Goal: Task Accomplishment & Management: Use online tool/utility

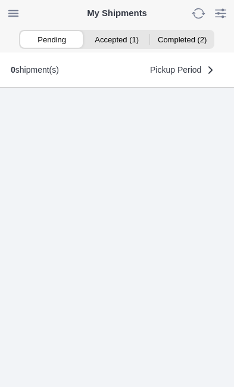
click at [120, 39] on ion-segment-button "Accepted (1)" at bounding box center [117, 39] width 65 height 17
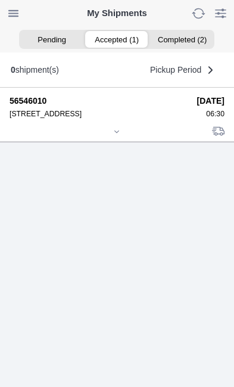
click at [120, 135] on icon at bounding box center [116, 131] width 7 height 7
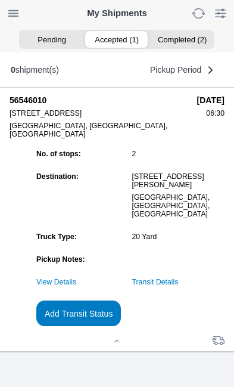
scroll to position [129, 0]
click at [0, 0] on slot "Add Transit Status" at bounding box center [0, 0] width 0 height 0
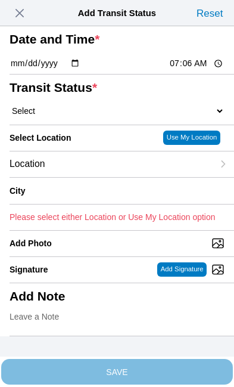
click at [200, 70] on input "07:06" at bounding box center [197, 63] width 56 height 13
type input "06:30"
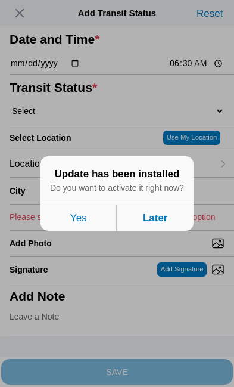
click at [174, 231] on button "Later" at bounding box center [155, 218] width 76 height 26
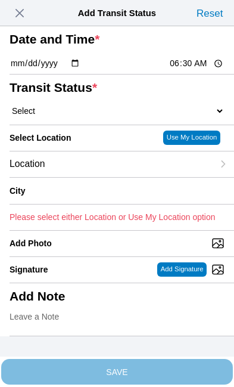
click at [83, 116] on select "Select Arrive at Drop Off Arrive at Pickup Break Start Break Stop Depart Drop O…" at bounding box center [117, 111] width 215 height 11
select select "ARVPULOC"
click at [102, 177] on div "Location" at bounding box center [112, 164] width 204 height 26
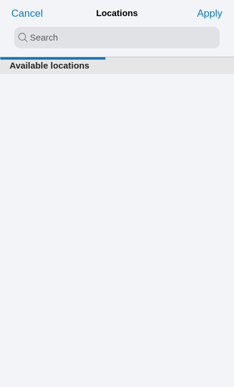
click at [35, 37] on input "search text" at bounding box center [117, 37] width 206 height 21
click at [92, 42] on input "hell" at bounding box center [117, 37] width 206 height 21
type input "helsbu"
click at [208, 41] on icon "reset" at bounding box center [213, 37] width 10 height 21
click at [29, 37] on input "search text" at bounding box center [117, 37] width 206 height 21
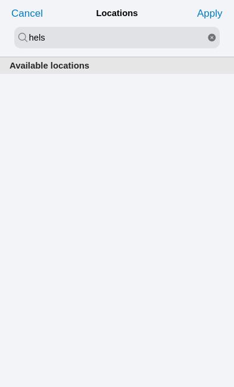
type input "hels"
click at [209, 36] on icon "reset" at bounding box center [212, 38] width 8 height 8
click at [33, 35] on input "search text" at bounding box center [117, 37] width 206 height 21
click at [145, 36] on input "search text" at bounding box center [117, 37] width 206 height 21
click at [36, 4] on button "Cancel" at bounding box center [27, 13] width 38 height 19
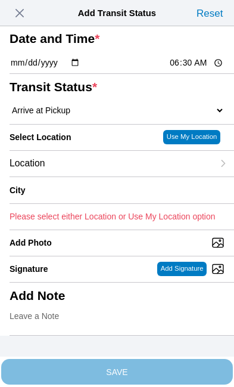
scroll to position [77, 0]
click at [97, 151] on div "Location" at bounding box center [112, 164] width 204 height 26
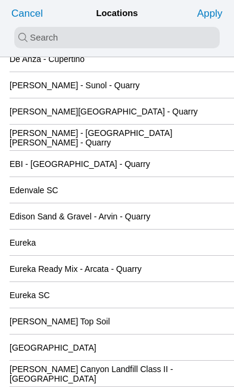
scroll to position [1159, 0]
click at [0, 0] on slot "[GEOGRAPHIC_DATA]" at bounding box center [0, 0] width 0 height 0
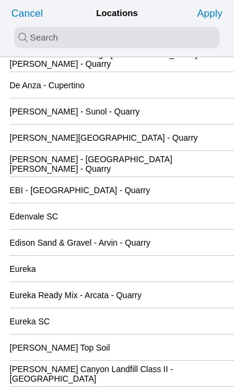
scroll to position [1133, 0]
click at [0, 0] on slot "Apply" at bounding box center [0, 0] width 0 height 0
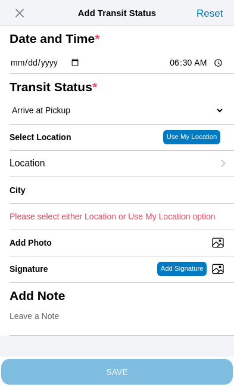
type input "[GEOGRAPHIC_DATA]"
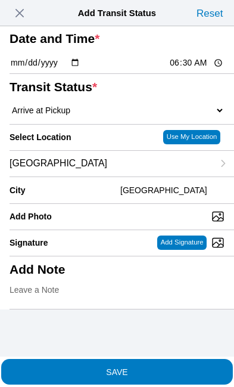
scroll to position [70, 0]
click at [174, 367] on span "SAVE" at bounding box center [117, 371] width 215 height 8
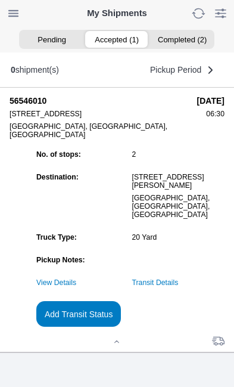
scroll to position [0, 0]
